Goal: Task Accomplishment & Management: Use online tool/utility

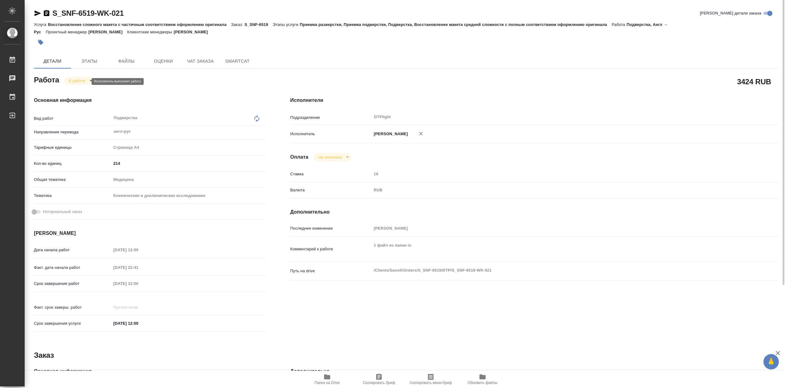
click at [81, 81] on body "🙏 .cls-1 fill:#fff; AWATERA Сархатов [PERSON_NAME] Работы 0 Чаты График Выйти S…" at bounding box center [392, 194] width 785 height 388
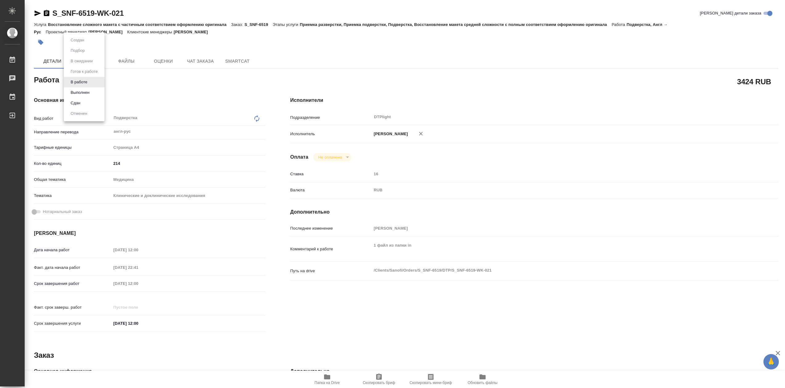
click at [92, 93] on li "Выполнен" at bounding box center [84, 92] width 41 height 10
type textarea "x"
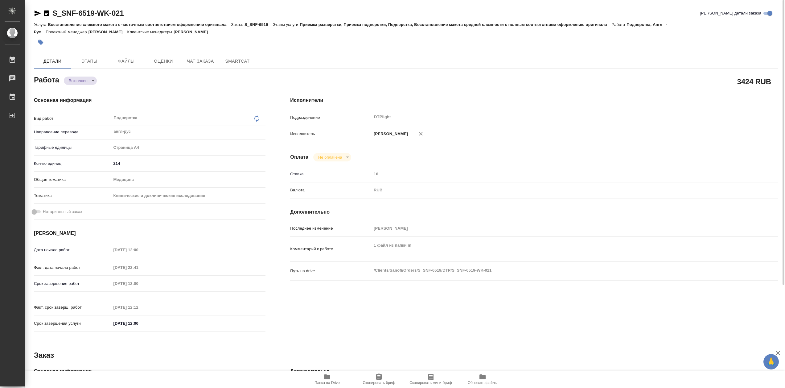
type textarea "x"
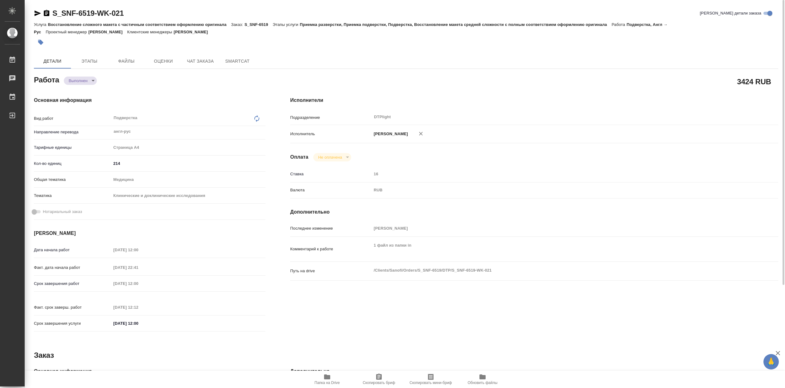
type textarea "x"
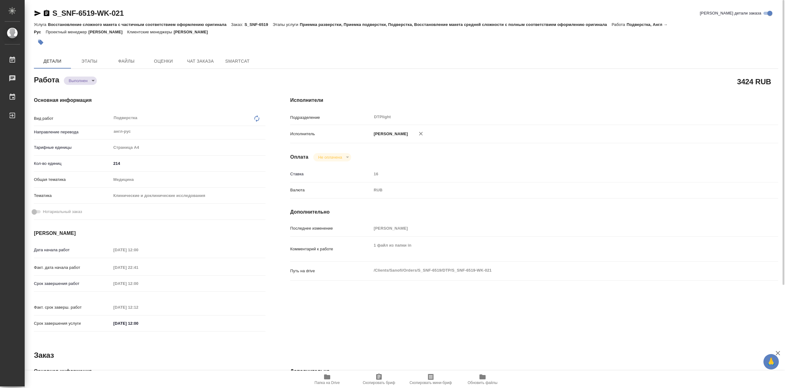
type textarea "x"
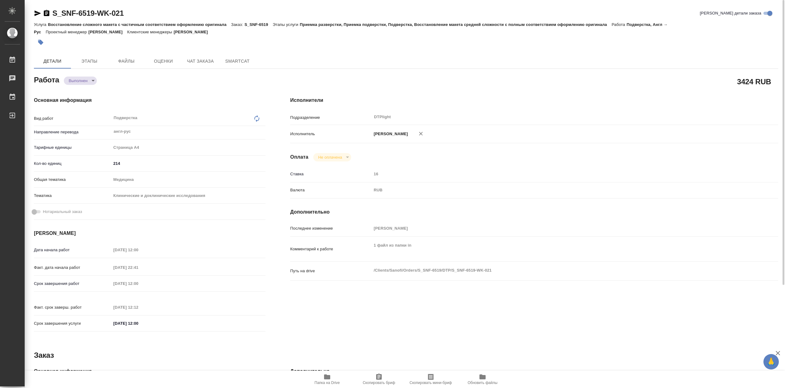
type textarea "x"
